Goal: Task Accomplishment & Management: Manage account settings

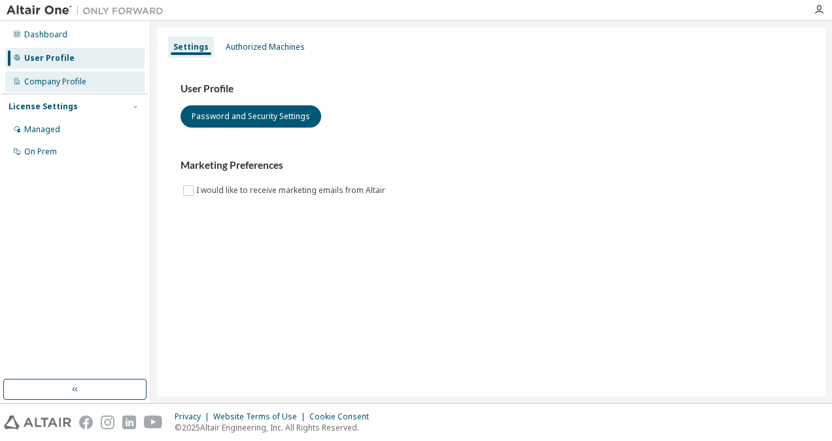
click at [43, 81] on div "Company Profile" at bounding box center [55, 82] width 62 height 10
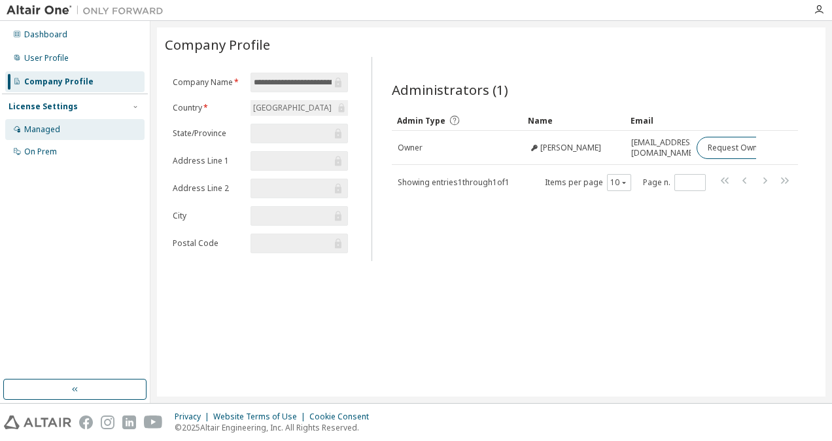
click at [78, 121] on div "Managed" at bounding box center [74, 129] width 139 height 21
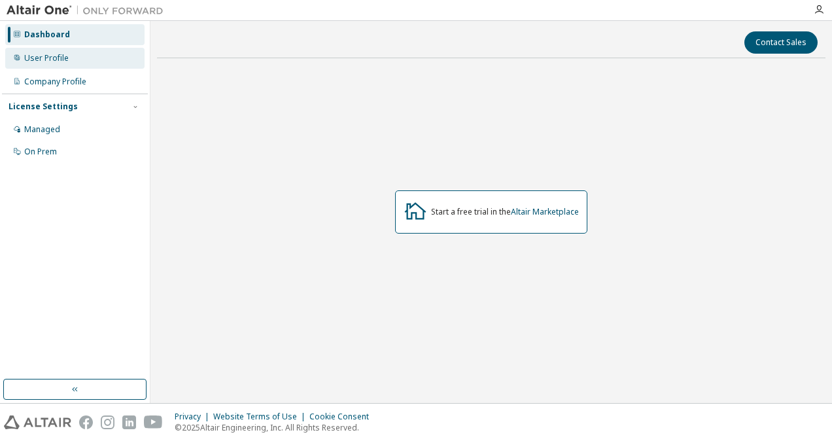
click at [39, 63] on div "User Profile" at bounding box center [74, 58] width 139 height 21
